Goal: Task Accomplishment & Management: Manage account settings

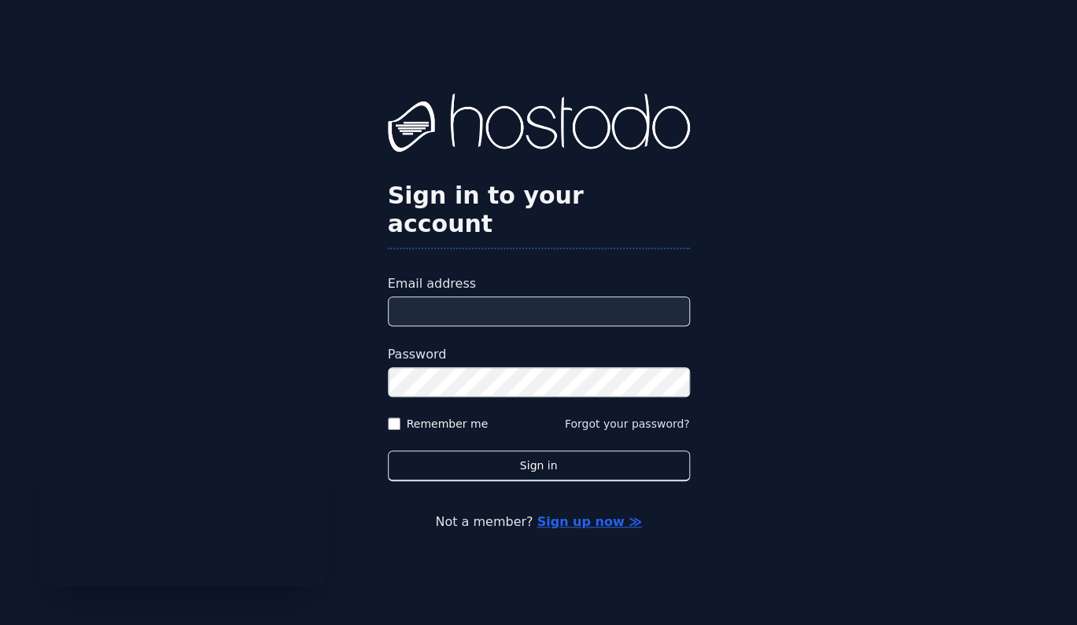
click at [420, 301] on input "Email address" at bounding box center [539, 311] width 302 height 30
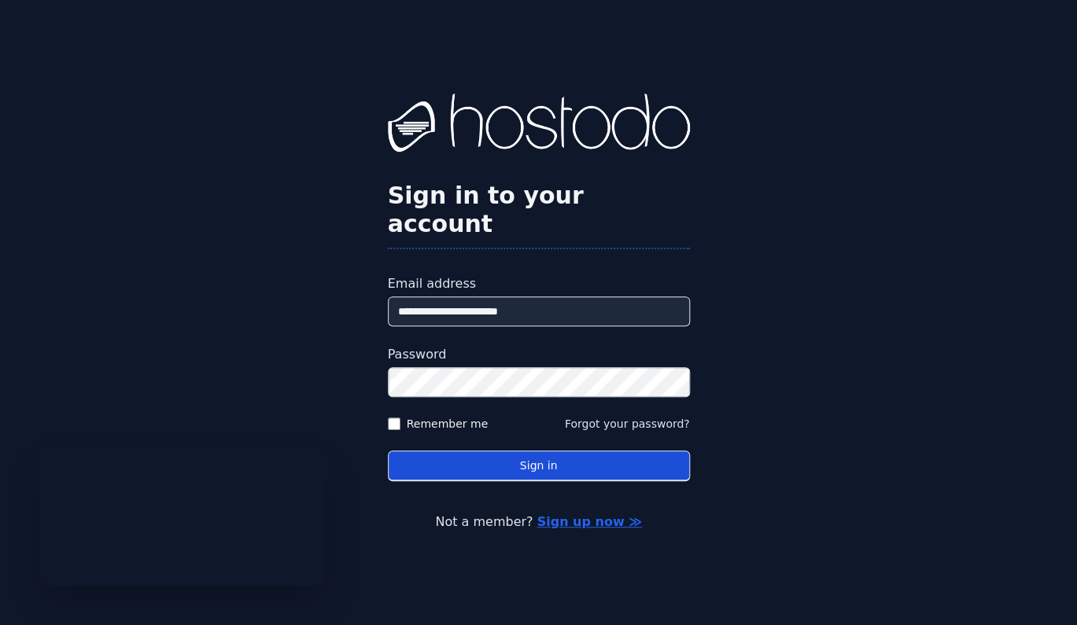
type input "**********"
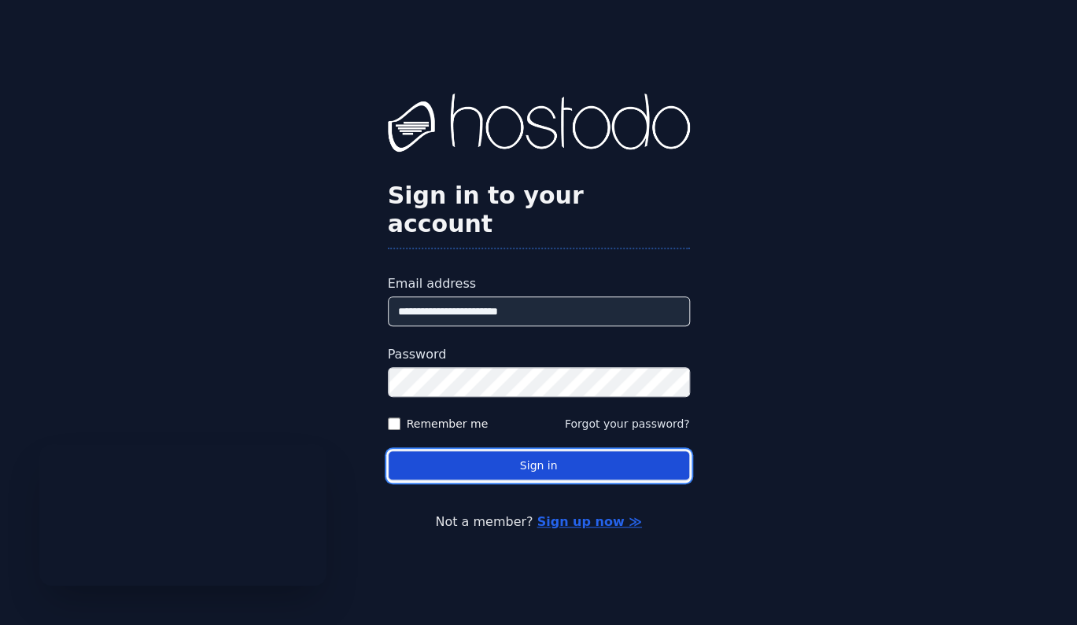
click at [483, 455] on button "Sign in" at bounding box center [539, 466] width 302 height 31
click at [549, 455] on button "Sign in" at bounding box center [539, 466] width 302 height 31
click at [564, 451] on button "Sign in" at bounding box center [539, 466] width 302 height 31
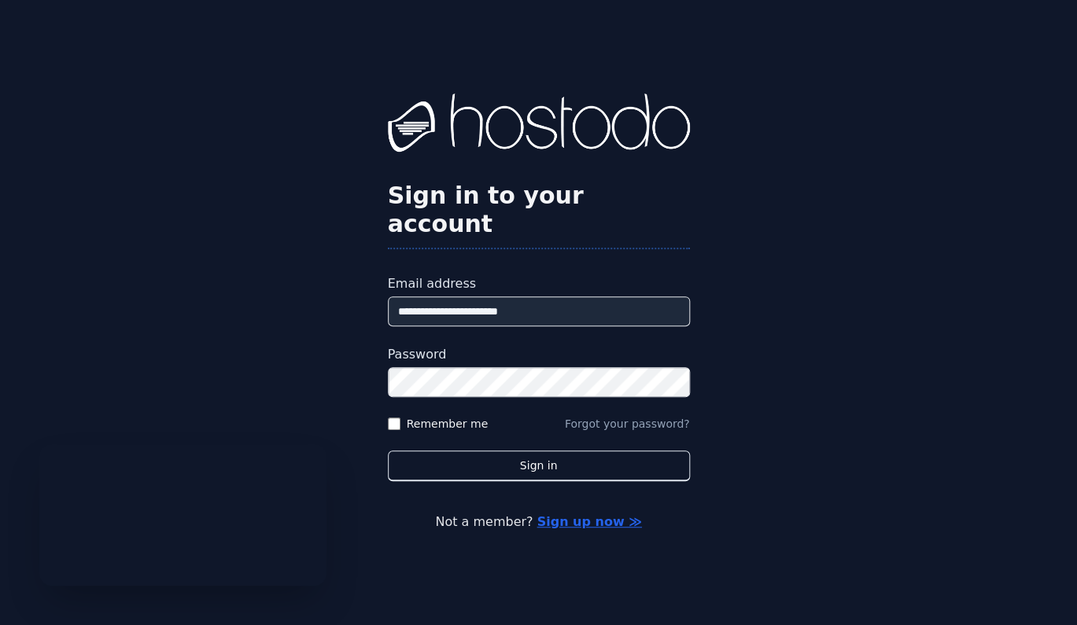
click at [623, 416] on button "Forgot your password?" at bounding box center [627, 424] width 125 height 16
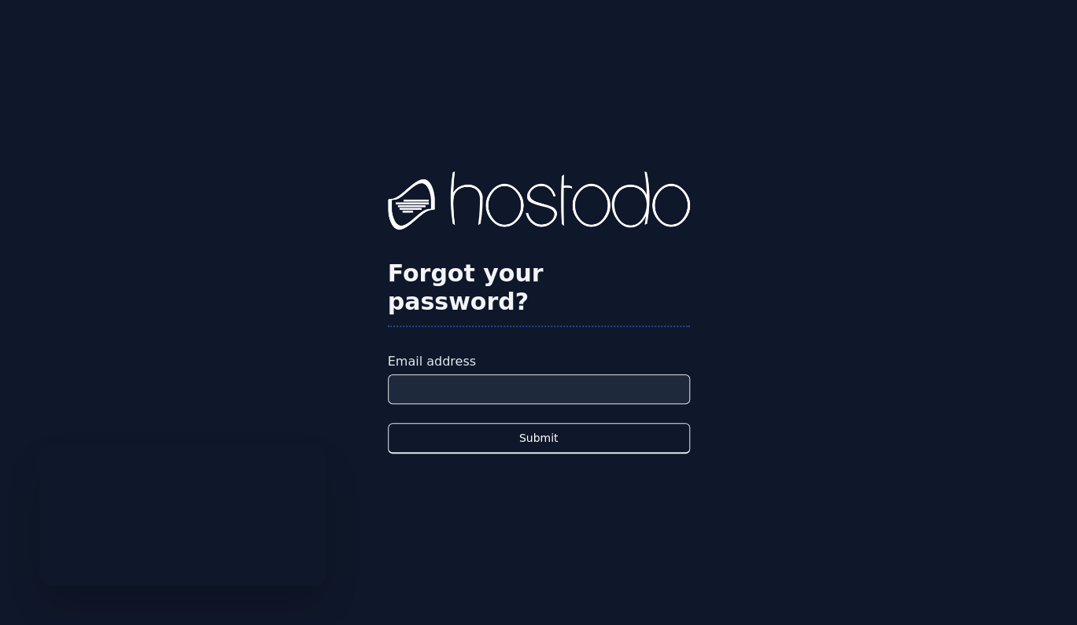
click at [525, 374] on input "Email address" at bounding box center [539, 389] width 302 height 30
type input "*"
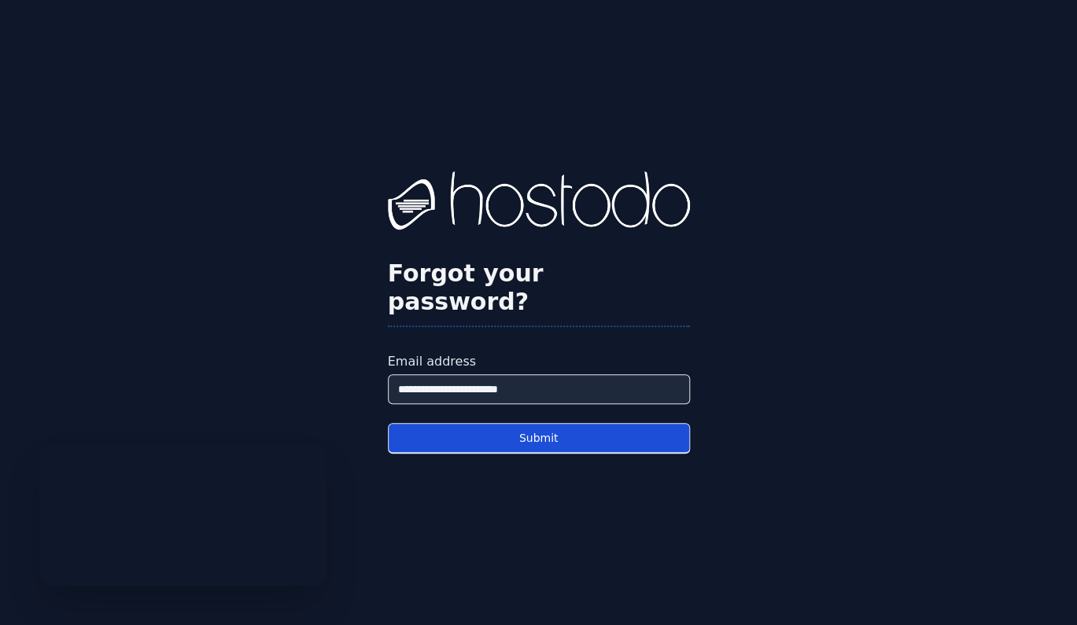
type input "**********"
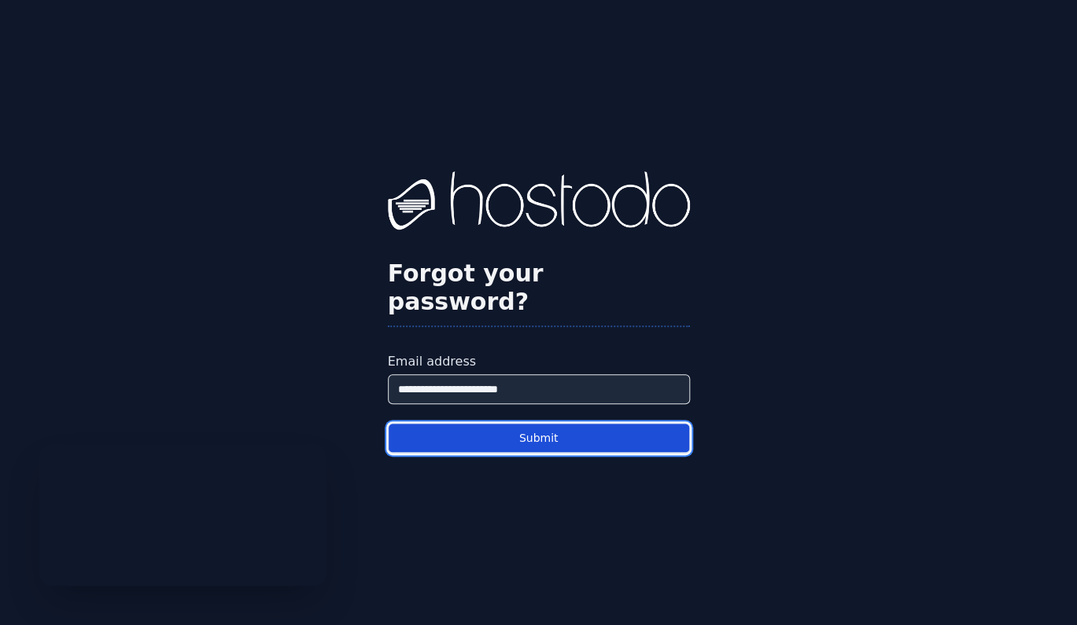
click at [542, 425] on button "Submit" at bounding box center [539, 438] width 302 height 31
click at [511, 423] on button "Submit" at bounding box center [539, 438] width 302 height 31
click at [522, 423] on button "Submit" at bounding box center [539, 438] width 302 height 31
